Goal: Information Seeking & Learning: Learn about a topic

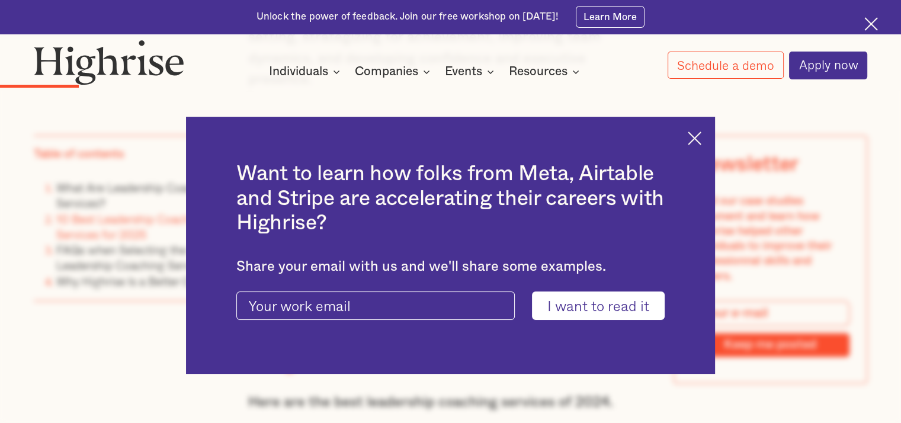
scroll to position [1836, 0]
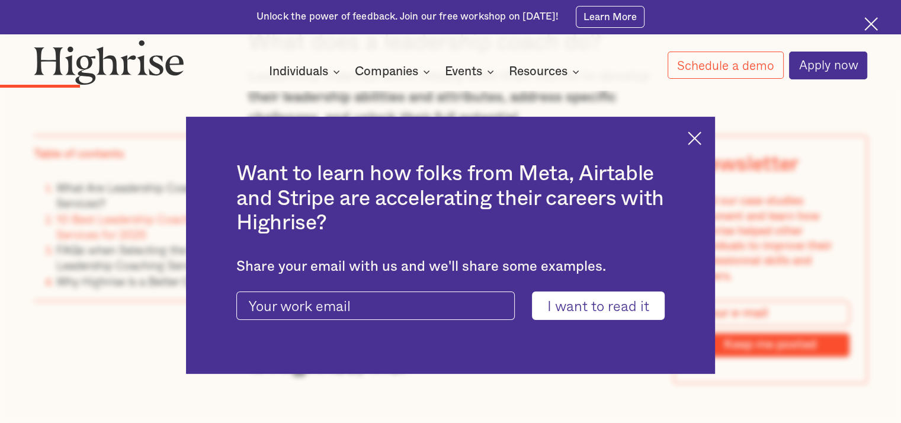
click at [726, 130] on div "Want to learn how folks from Meta, Airtable and Stripe are accelerating their c…" at bounding box center [450, 245] width 901 height 423
click at [699, 146] on div "Want to learn how folks from Meta, Airtable and Stripe are accelerating their c…" at bounding box center [450, 245] width 529 height 256
click at [697, 131] on img at bounding box center [695, 138] width 14 height 14
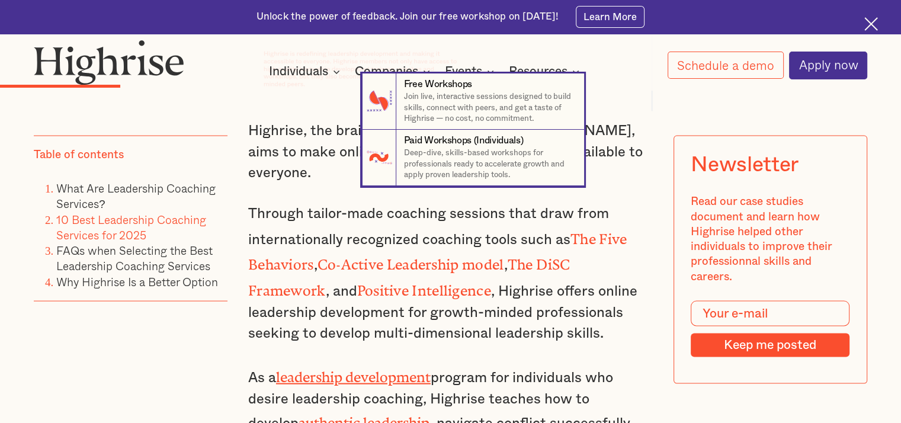
scroll to position [2369, 0]
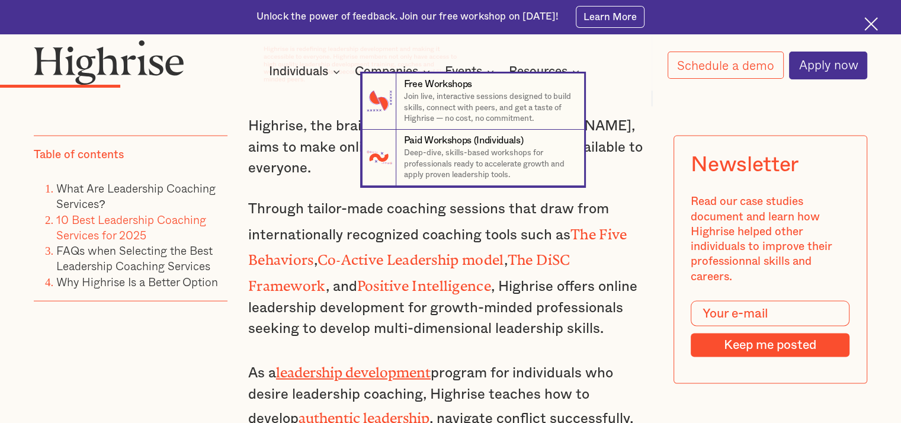
click at [601, 150] on nav "7 Free Workshops Join live, interactive sessions designed to build skills, conn…" at bounding box center [450, 129] width 901 height 113
click at [612, 146] on nav "7 Free Workshops Join live, interactive sessions designed to build skills, conn…" at bounding box center [450, 129] width 901 height 113
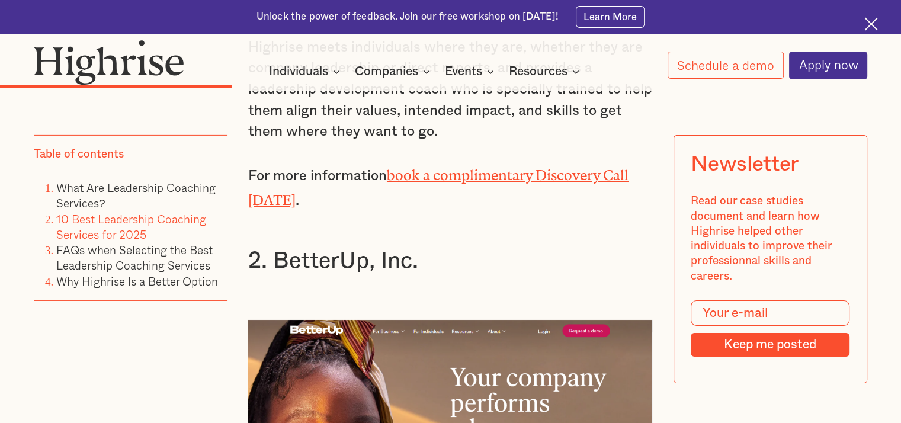
scroll to position [3850, 0]
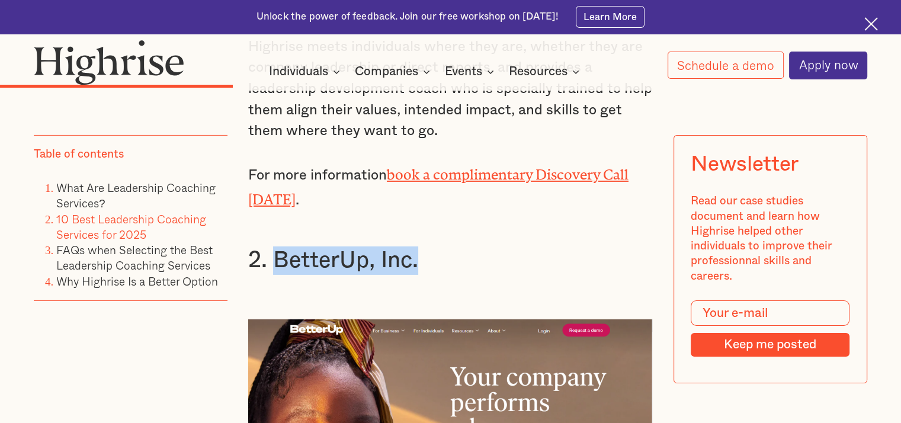
drag, startPoint x: 277, startPoint y: 158, endPoint x: 421, endPoint y: 155, distance: 143.4
click at [421, 246] on h3 "2. BetterUp, Inc." at bounding box center [450, 260] width 405 height 28
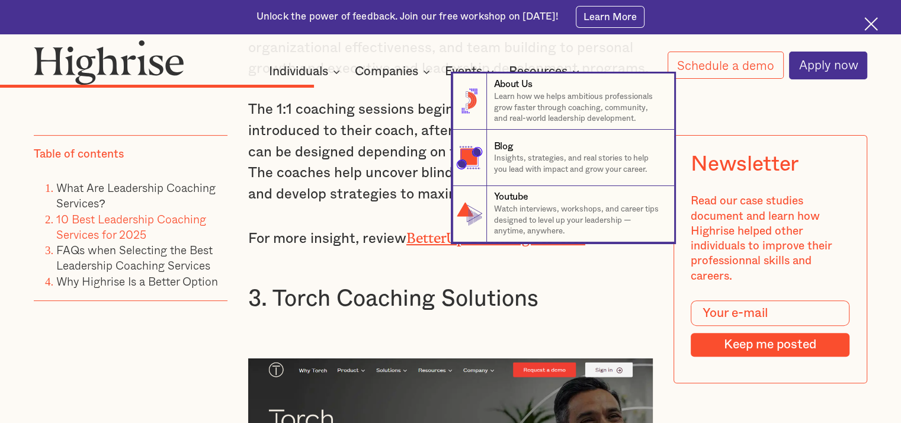
scroll to position [4857, 0]
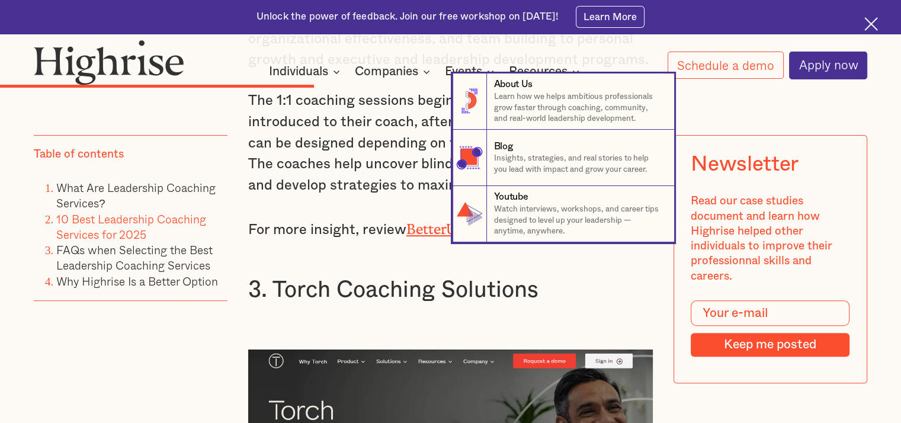
click at [309, 161] on nav "8 About Us Learn how we helps ambitious professionals grow faster through coach…" at bounding box center [450, 157] width 901 height 169
drag, startPoint x: 273, startPoint y: 156, endPoint x: 373, endPoint y: 161, distance: 100.2
click at [373, 161] on nav "8 About Us Learn how we helps ambitious professionals grow faster through coach…" at bounding box center [450, 157] width 901 height 169
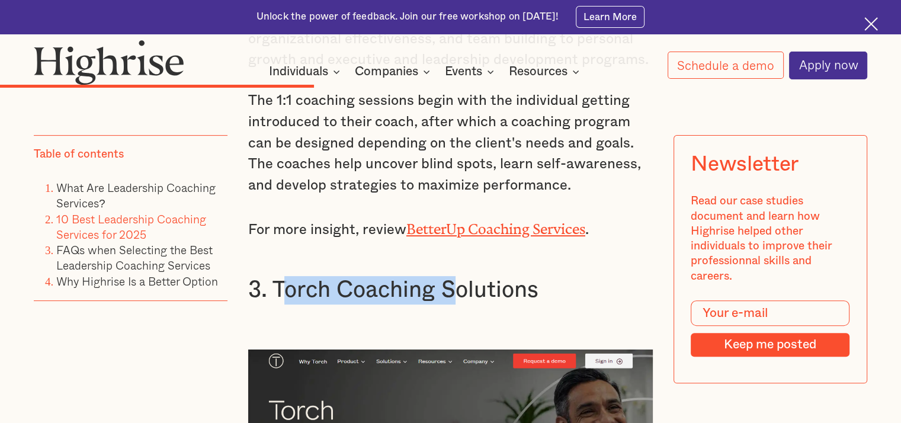
drag, startPoint x: 277, startPoint y: 163, endPoint x: 452, endPoint y: 163, distance: 175.3
click at [452, 276] on h3 "3. Torch Coaching Solutions" at bounding box center [450, 290] width 405 height 28
drag, startPoint x: 544, startPoint y: 155, endPoint x: 275, endPoint y: 162, distance: 269.6
click at [275, 276] on h3 "3. Torch Coaching Solutions" at bounding box center [450, 290] width 405 height 28
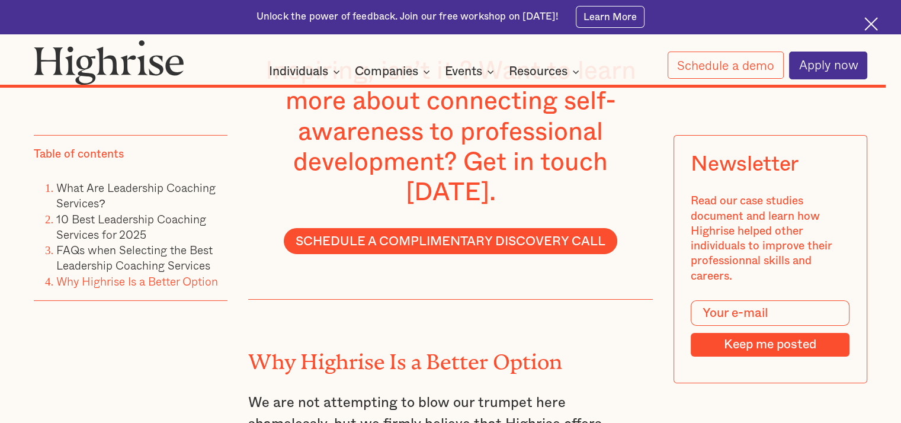
scroll to position [13030, 0]
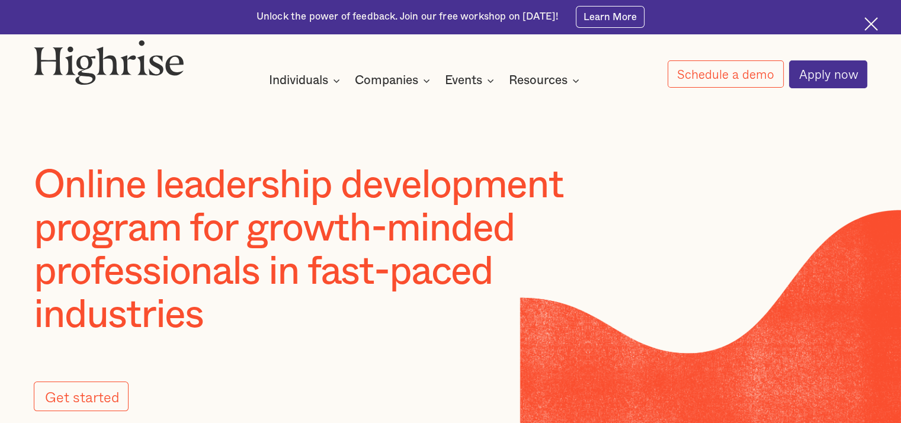
click at [874, 23] on img at bounding box center [871, 24] width 14 height 14
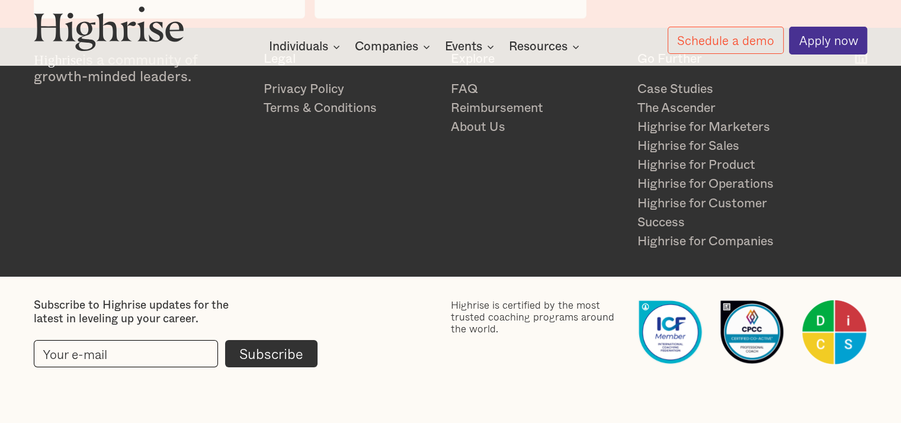
scroll to position [2688, 0]
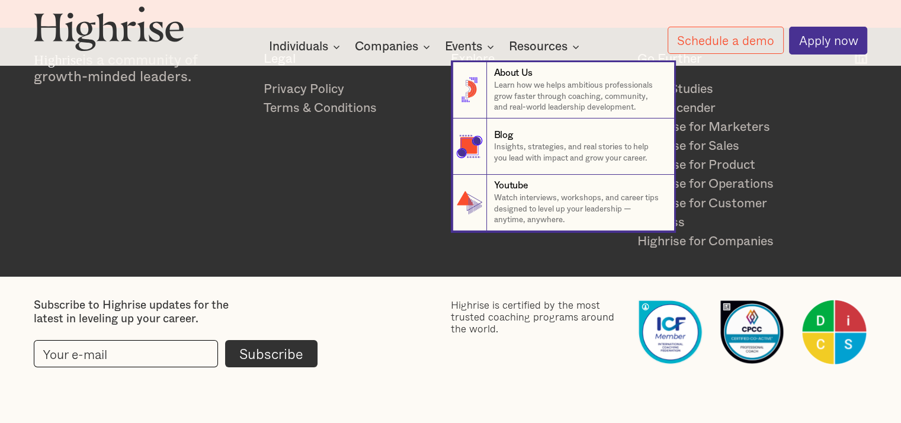
click at [564, 40] on div "Resources" at bounding box center [538, 47] width 59 height 14
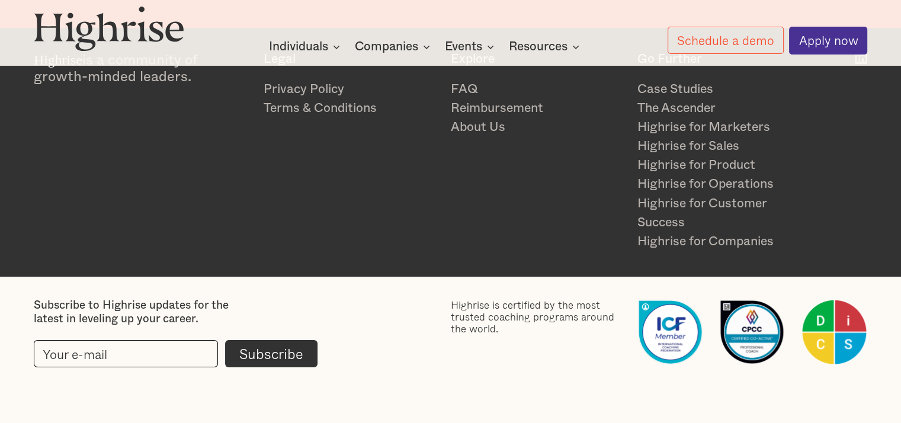
click at [564, 40] on div "Resources" at bounding box center [538, 47] width 59 height 14
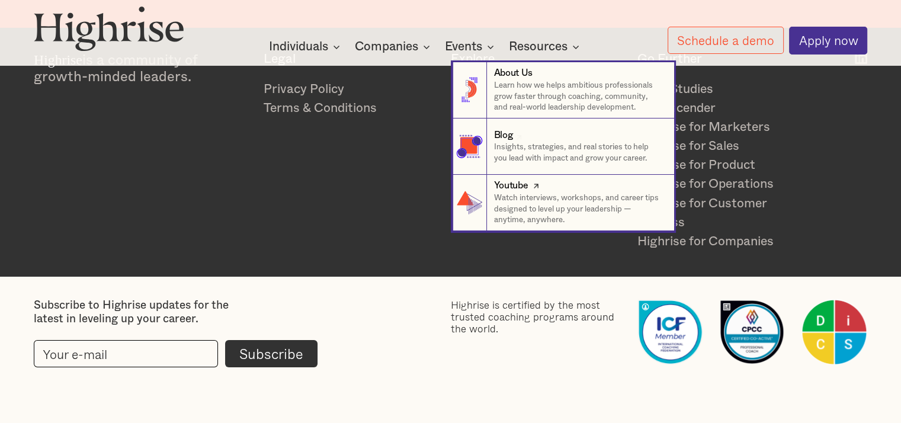
click at [509, 187] on div "Youtube" at bounding box center [511, 186] width 34 height 14
